Goal: Task Accomplishment & Management: Manage account settings

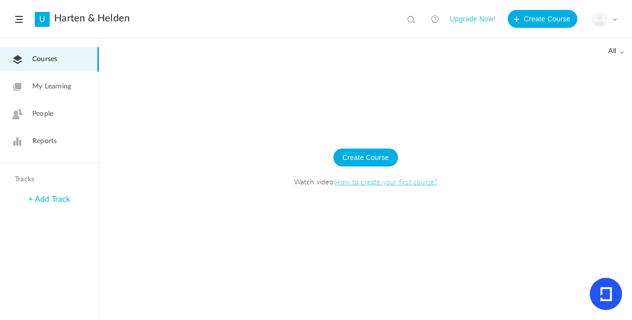
click at [37, 79] on link "My Learning" at bounding box center [49, 86] width 99 height 24
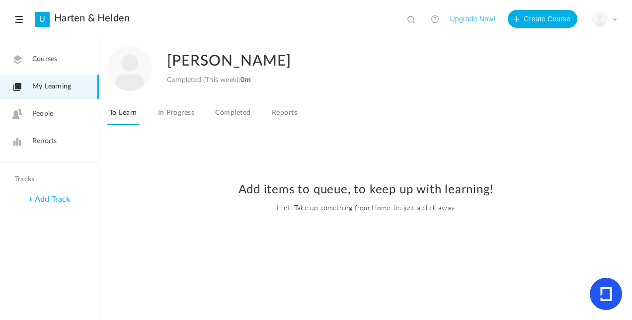
click at [47, 109] on span "People" at bounding box center [42, 114] width 21 height 10
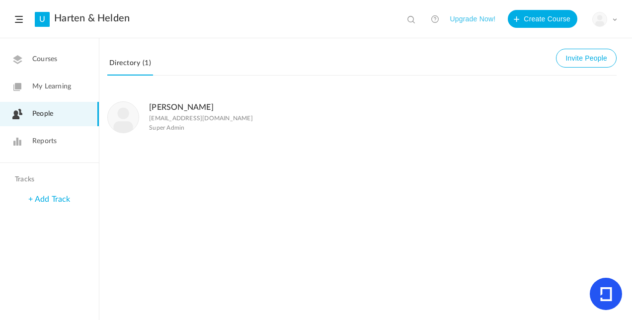
click at [51, 141] on span "Reports" at bounding box center [44, 141] width 24 height 10
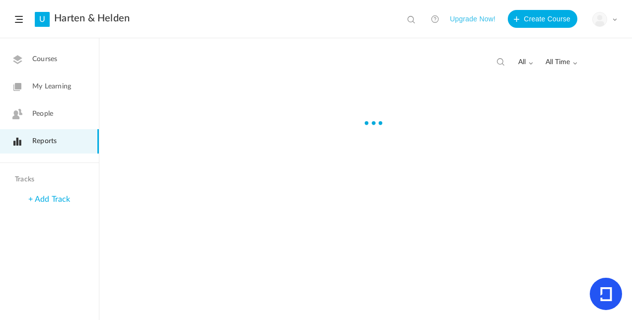
click at [46, 116] on span "People" at bounding box center [42, 114] width 21 height 10
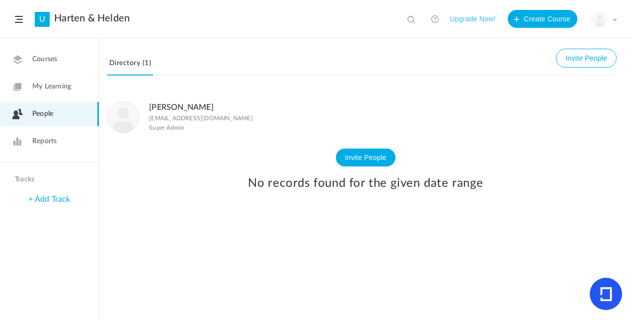
drag, startPoint x: 33, startPoint y: 57, endPoint x: 35, endPoint y: 62, distance: 5.3
click at [33, 57] on span "Courses" at bounding box center [44, 59] width 25 height 10
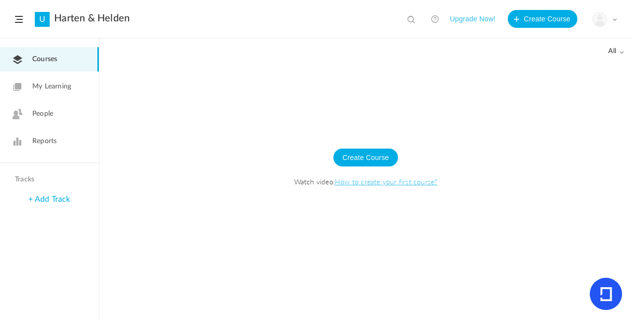
click at [602, 17] on img at bounding box center [599, 19] width 14 height 14
click at [561, 42] on link "My Profile" at bounding box center [569, 44] width 93 height 18
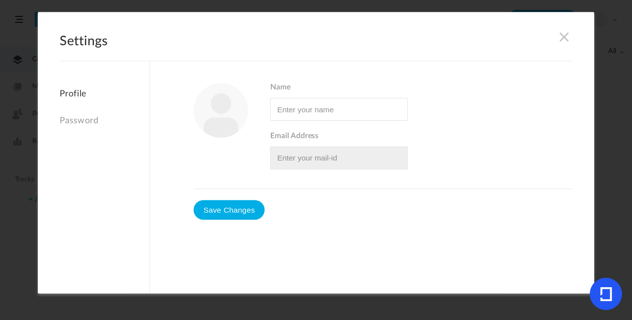
type input "[PERSON_NAME]"
type input "[EMAIL_ADDRESS][DOMAIN_NAME]"
click at [564, 36] on span at bounding box center [563, 36] width 11 height 11
